Goal: Information Seeking & Learning: Compare options

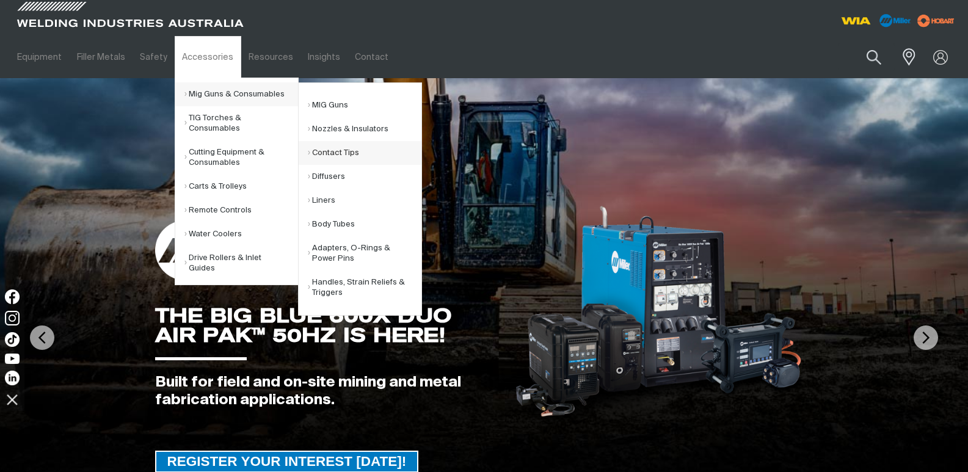
click at [347, 150] on link "Contact Tips" at bounding box center [365, 153] width 114 height 24
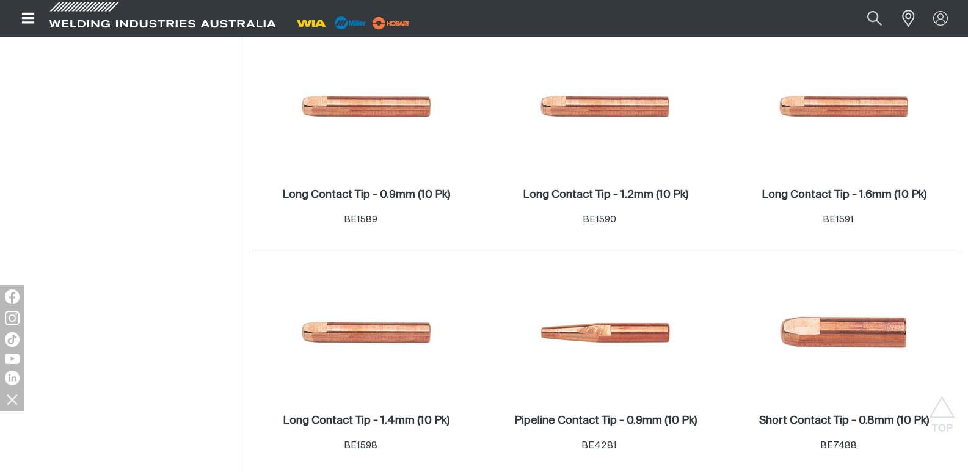
scroll to position [550, 0]
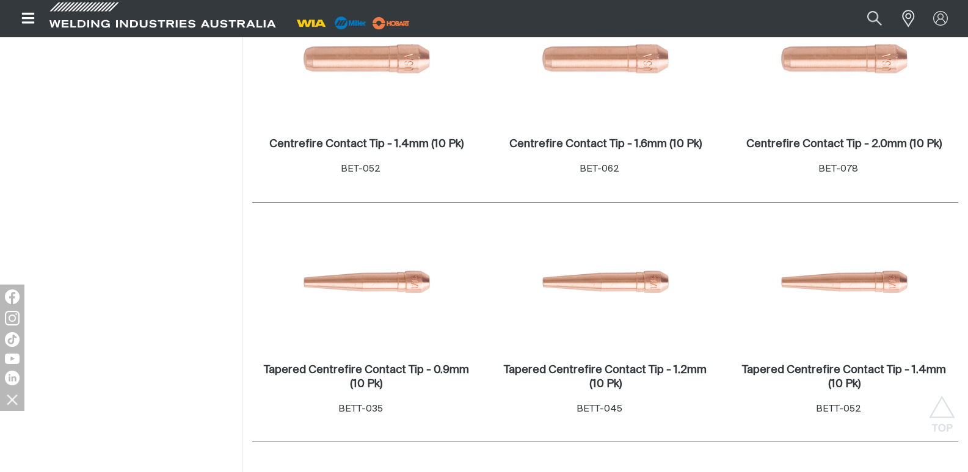
scroll to position [1894, 0]
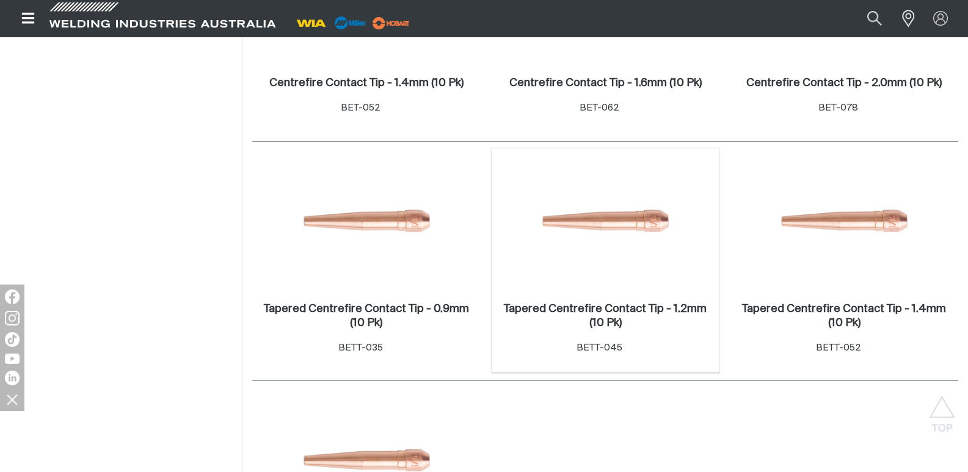
click at [623, 230] on img at bounding box center [605, 223] width 131 height 131
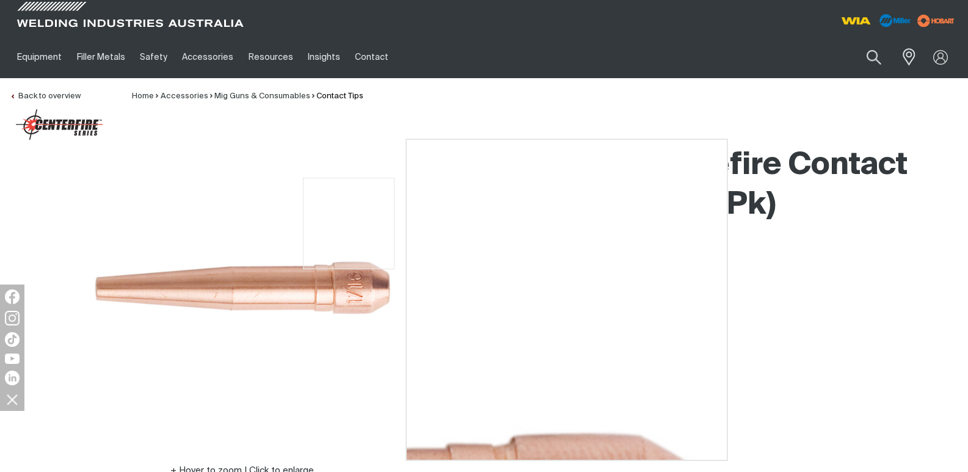
drag, startPoint x: 377, startPoint y: 224, endPoint x: 264, endPoint y: 217, distance: 113.2
click at [264, 217] on img at bounding box center [241, 292] width 305 height 305
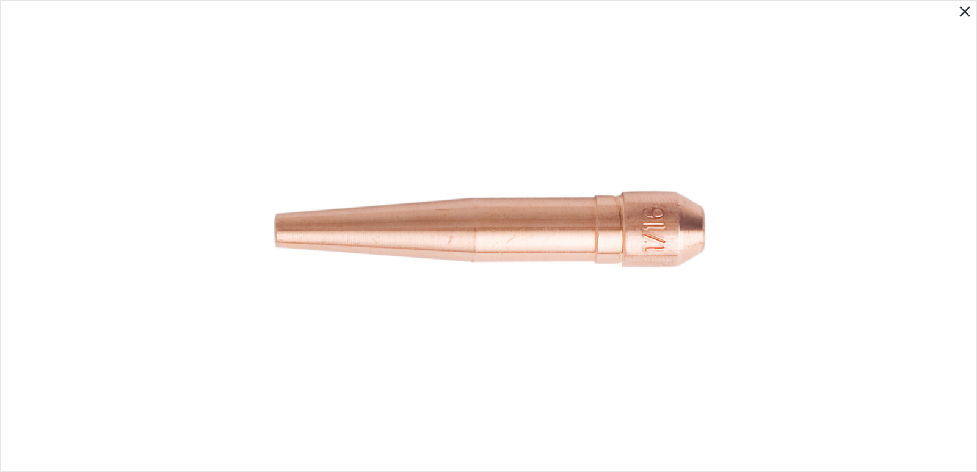
drag, startPoint x: 440, startPoint y: 159, endPoint x: 555, endPoint y: 149, distance: 115.9
click at [555, 149] on img at bounding box center [488, 235] width 447 height 447
click at [962, 13] on icon "Close pop-up overlay" at bounding box center [965, 11] width 18 height 18
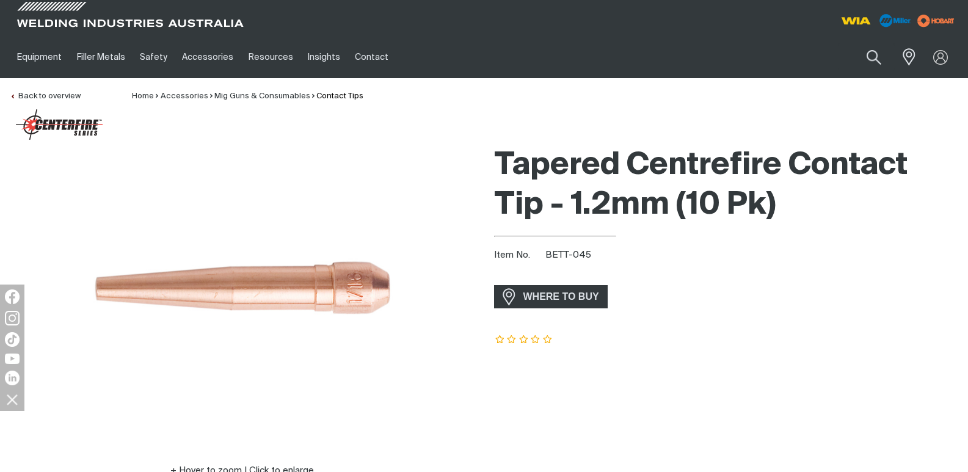
drag, startPoint x: 79, startPoint y: 179, endPoint x: 806, endPoint y: 224, distance: 728.4
click at [806, 224] on div "Hover to zoom | Click to enlarge Tapered Centrefire Contact Tip - 1.2mm (10 Pk)…" at bounding box center [484, 326] width 968 height 373
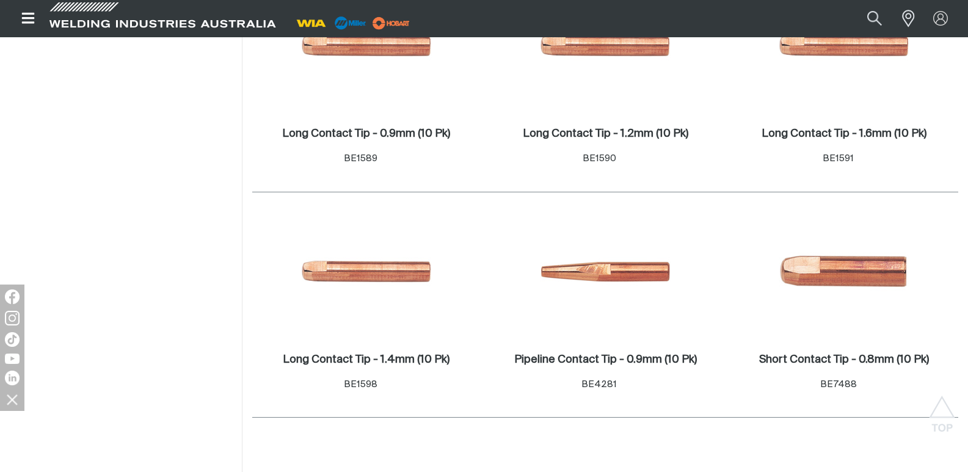
scroll to position [122, 0]
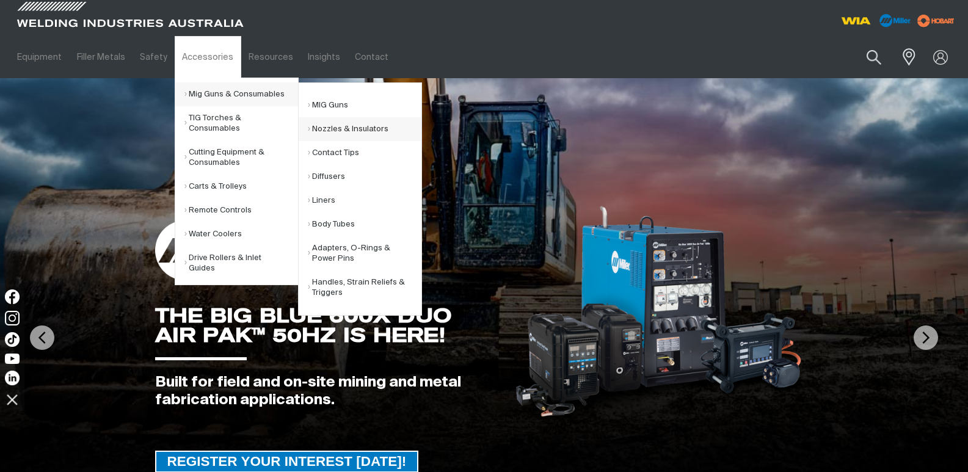
click at [334, 130] on link "Nozzles & Insulators" at bounding box center [365, 129] width 114 height 24
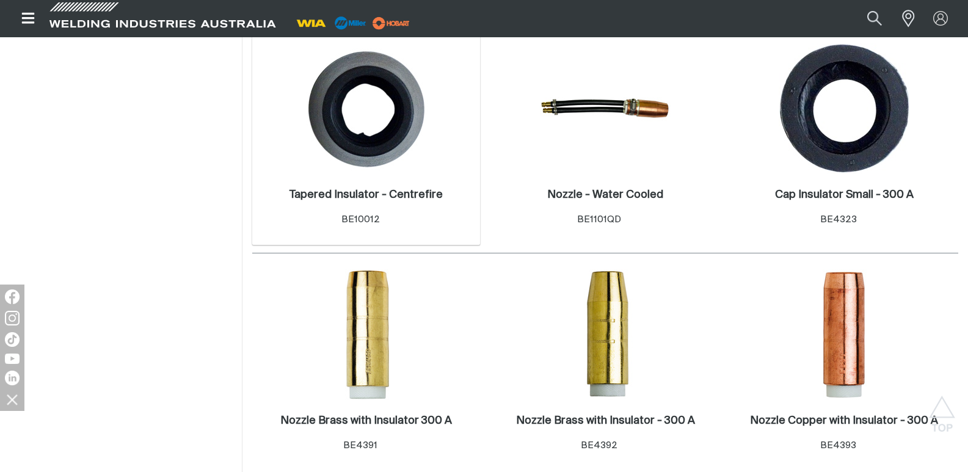
scroll to position [550, 0]
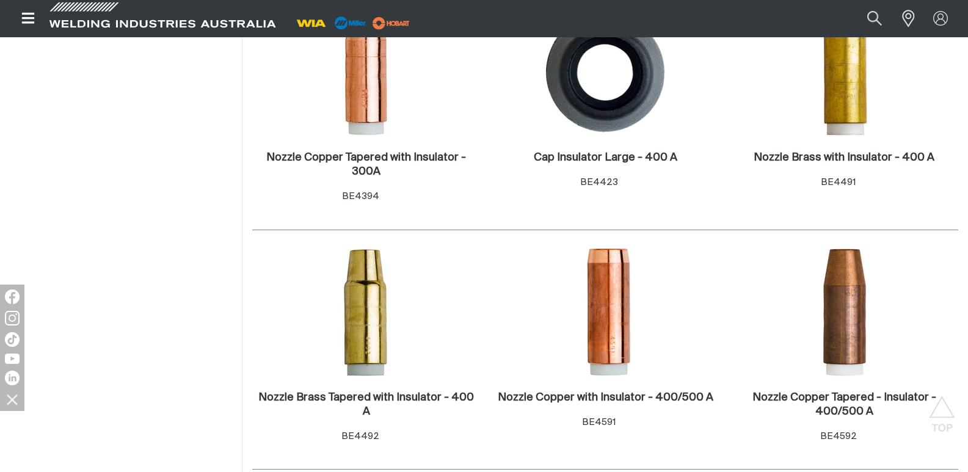
scroll to position [977, 0]
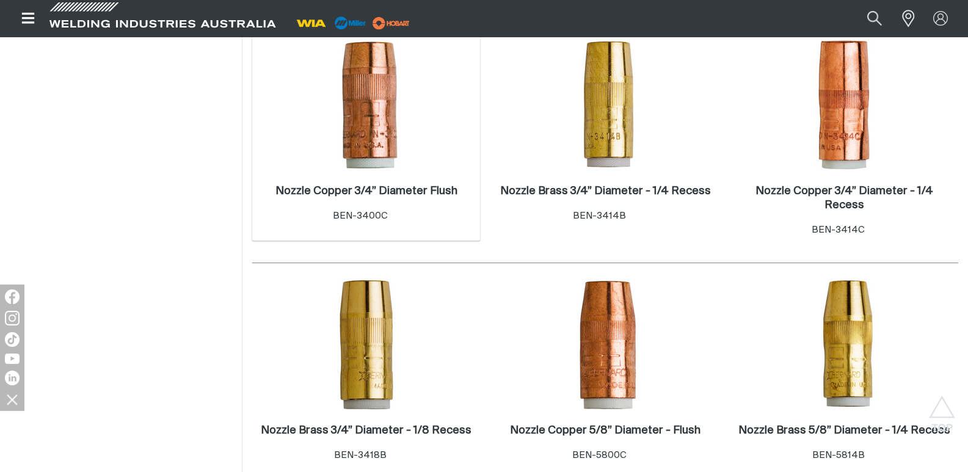
scroll to position [1650, 0]
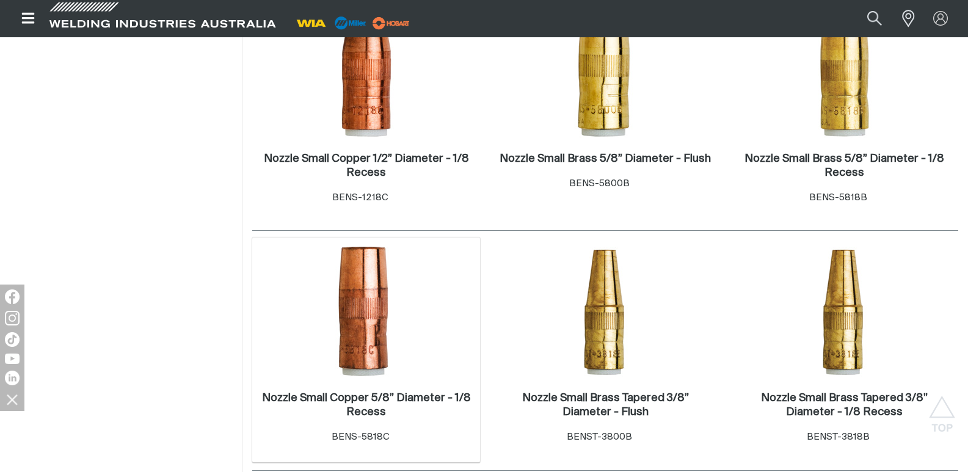
scroll to position [2627, 0]
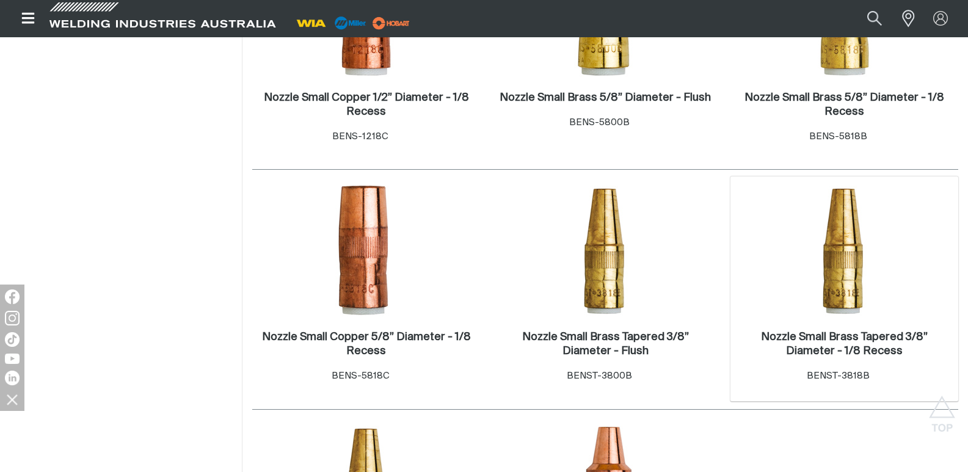
click at [814, 268] on img at bounding box center [844, 251] width 131 height 131
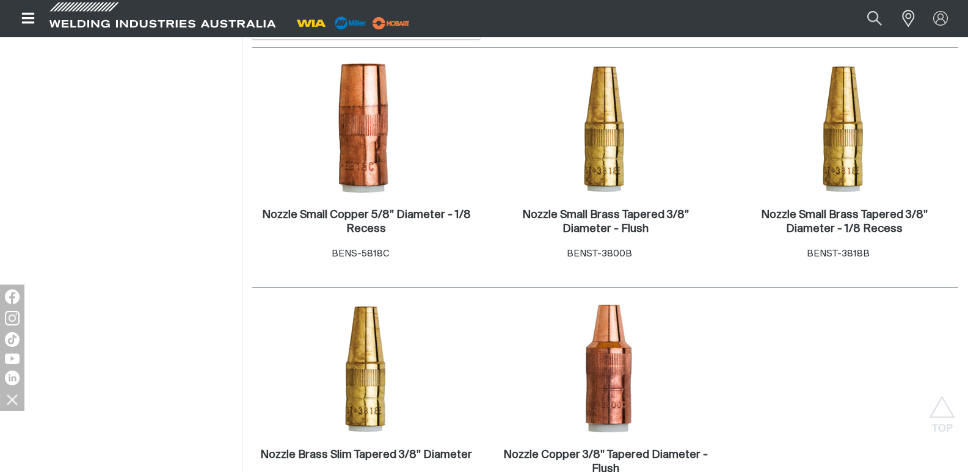
scroll to position [2810, 0]
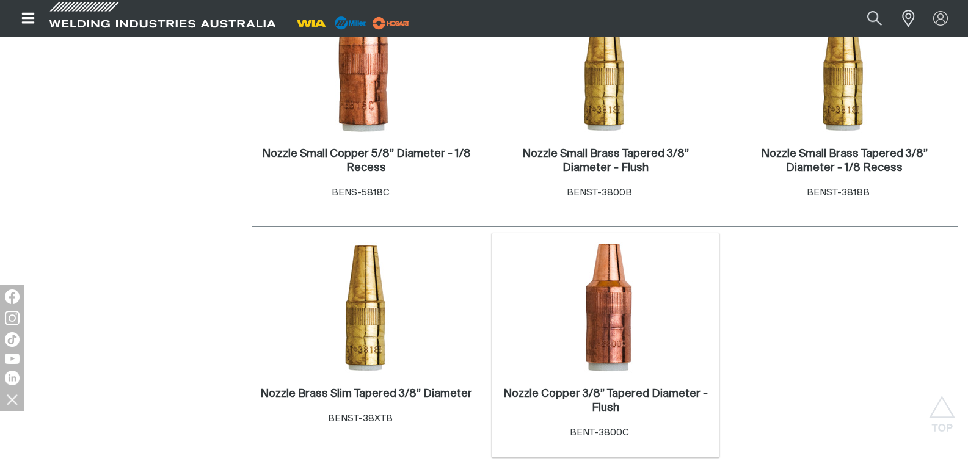
click at [613, 389] on h2 "Nozzle Copper 3/8” Tapered Diameter - Flush ." at bounding box center [605, 401] width 205 height 25
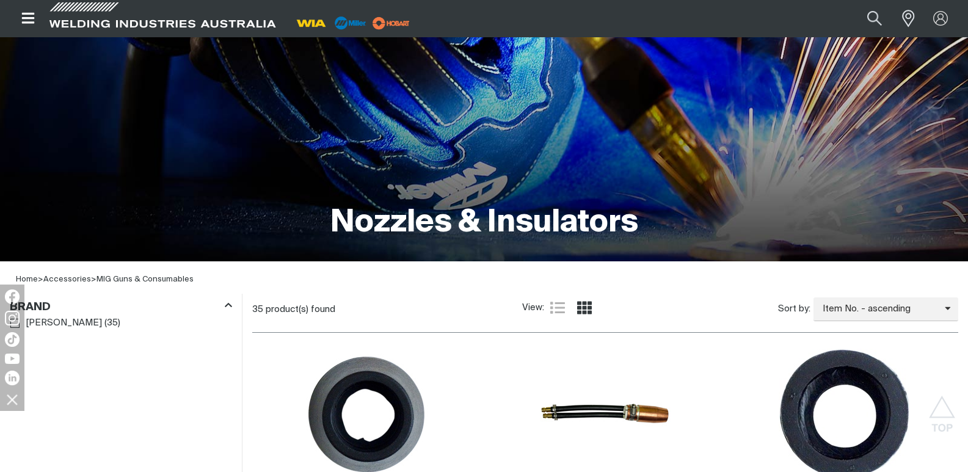
scroll to position [61, 0]
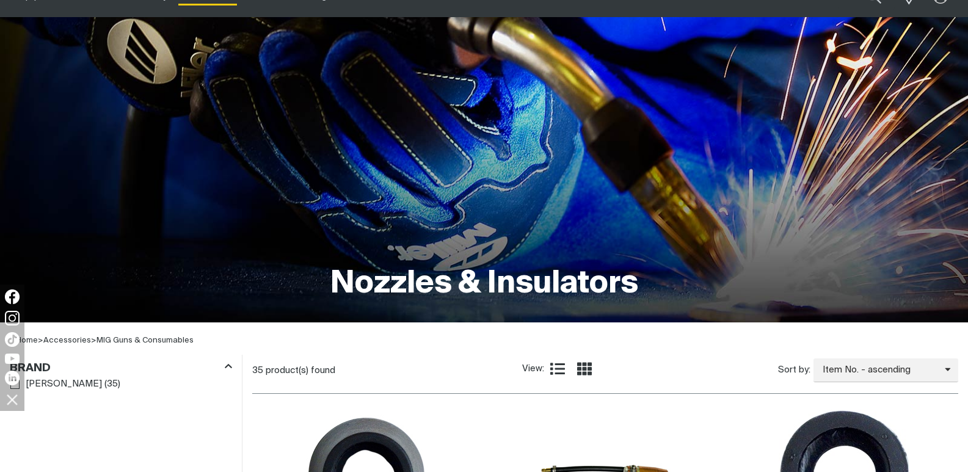
click at [558, 368] on icon "Product list controls" at bounding box center [557, 369] width 15 height 12
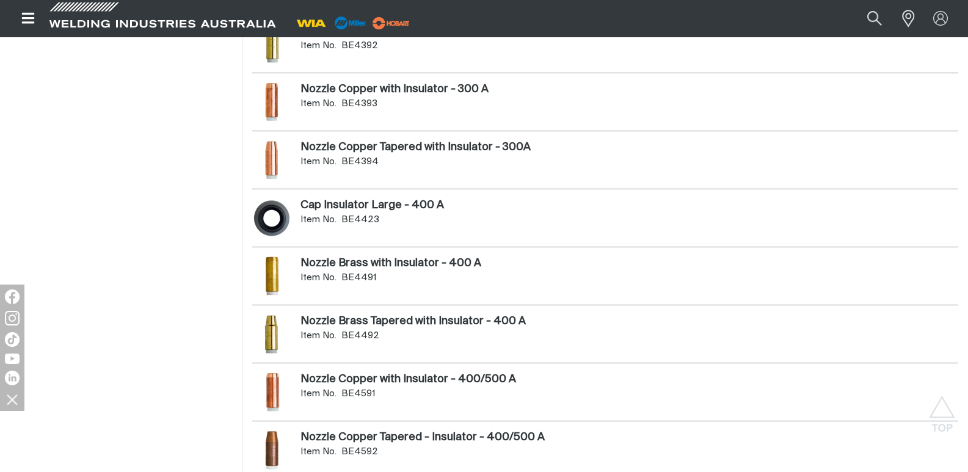
scroll to position [733, 0]
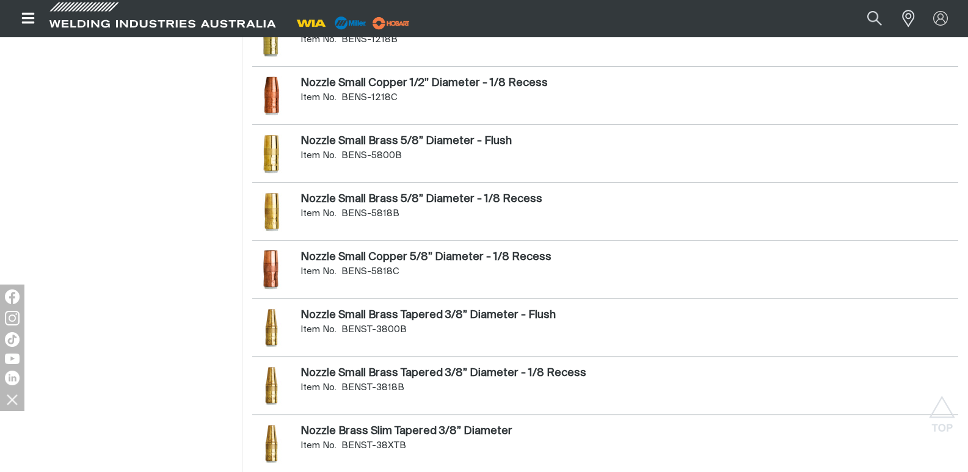
scroll to position [1711, 0]
